Goal: Find specific page/section: Find specific page/section

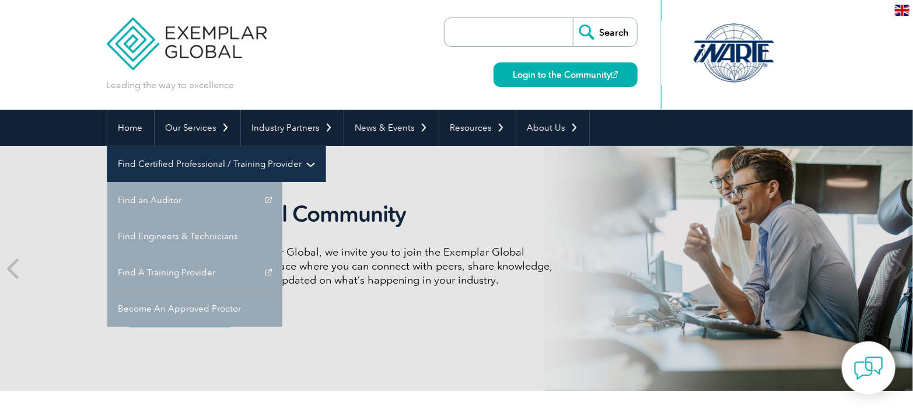
click at [325, 146] on link "Find Certified Professional / Training Provider" at bounding box center [216, 164] width 218 height 36
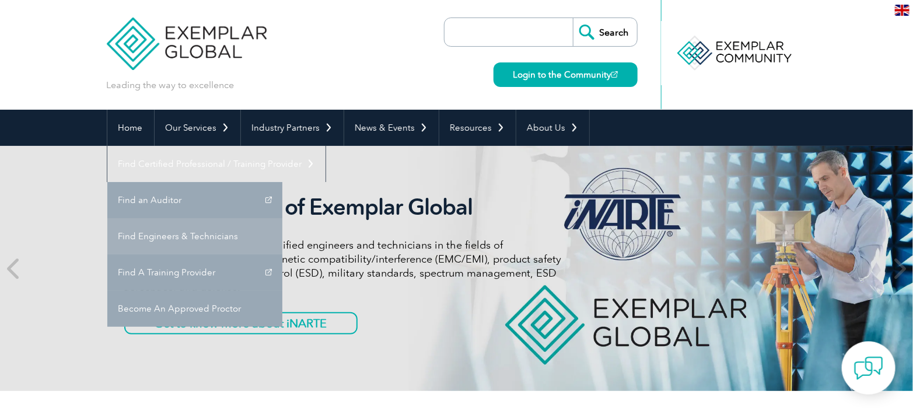
click at [282, 218] on link "Find Engineers & Technicians" at bounding box center [194, 236] width 175 height 36
